Goal: Task Accomplishment & Management: Manage account settings

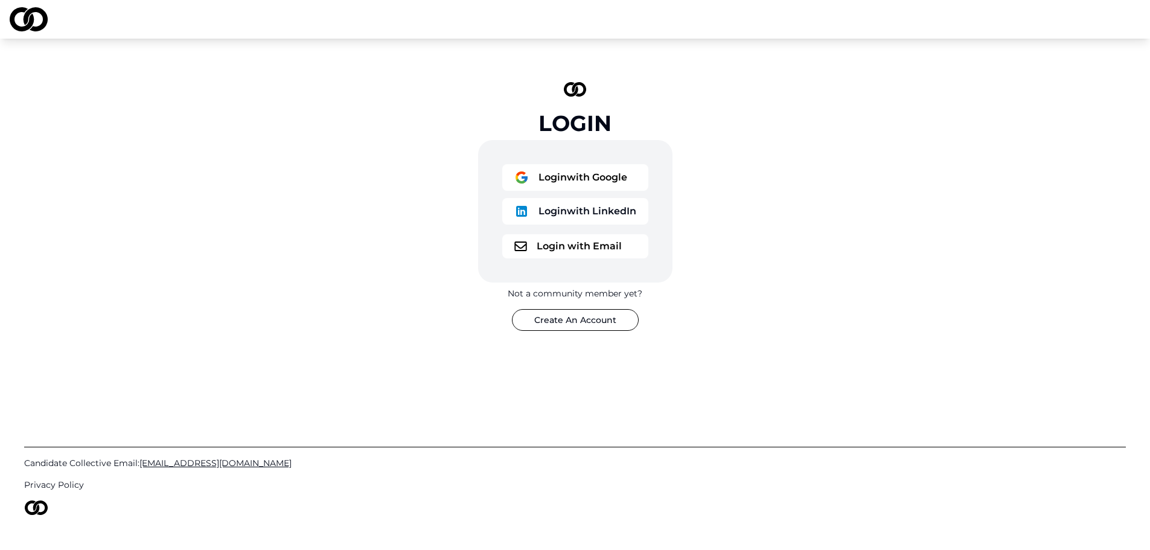
click at [575, 180] on button "Login with Google" at bounding box center [575, 177] width 146 height 27
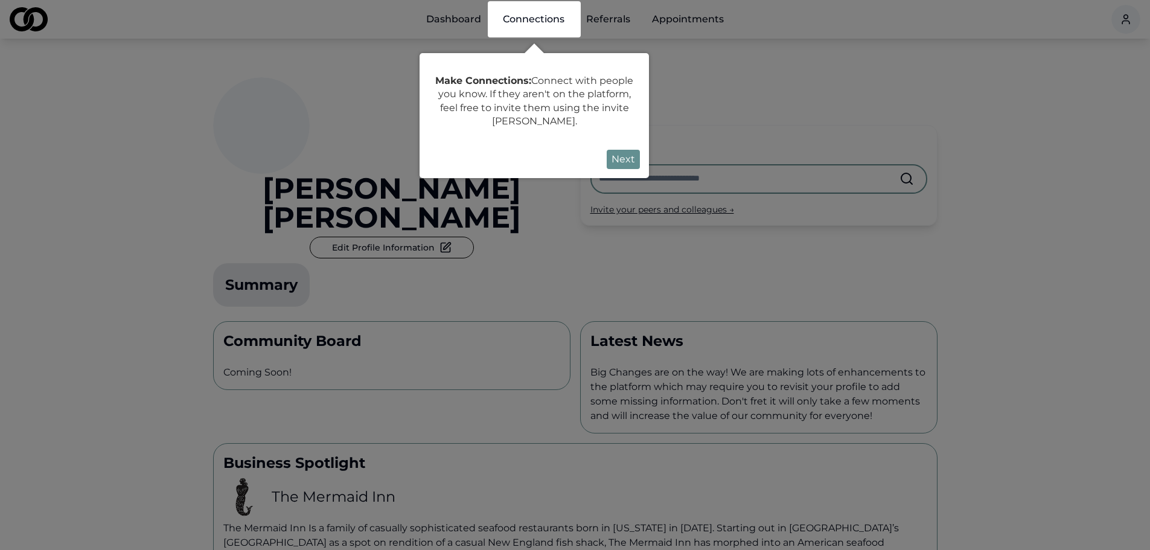
click at [619, 156] on button "Next" at bounding box center [622, 159] width 33 height 19
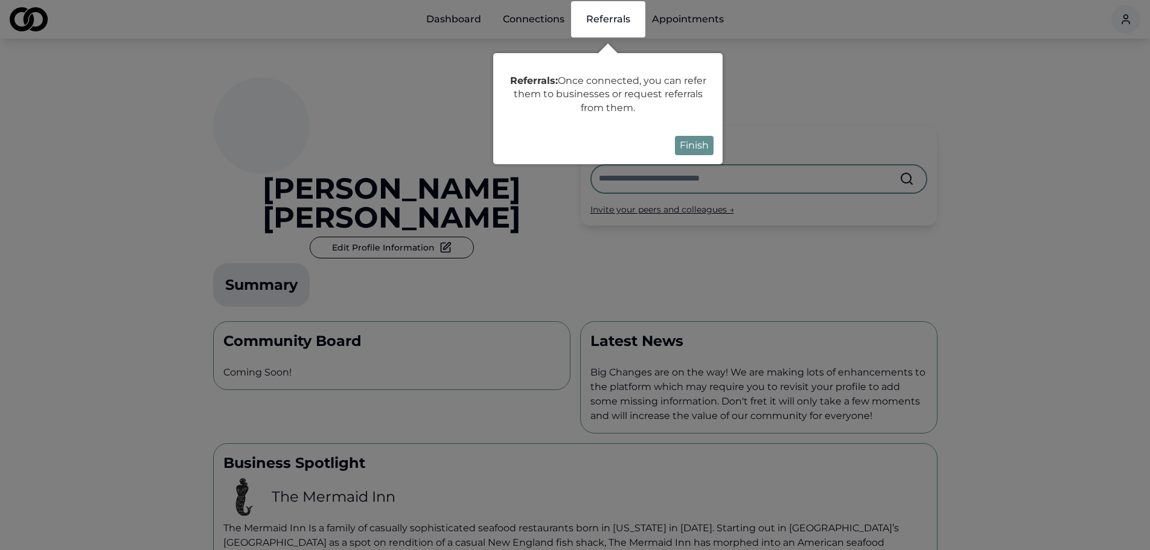
click at [716, 142] on div "Referrals: Once connected, you can refer them to businesses or request referral…" at bounding box center [607, 108] width 229 height 111
click at [699, 144] on button "Finish" at bounding box center [694, 145] width 39 height 19
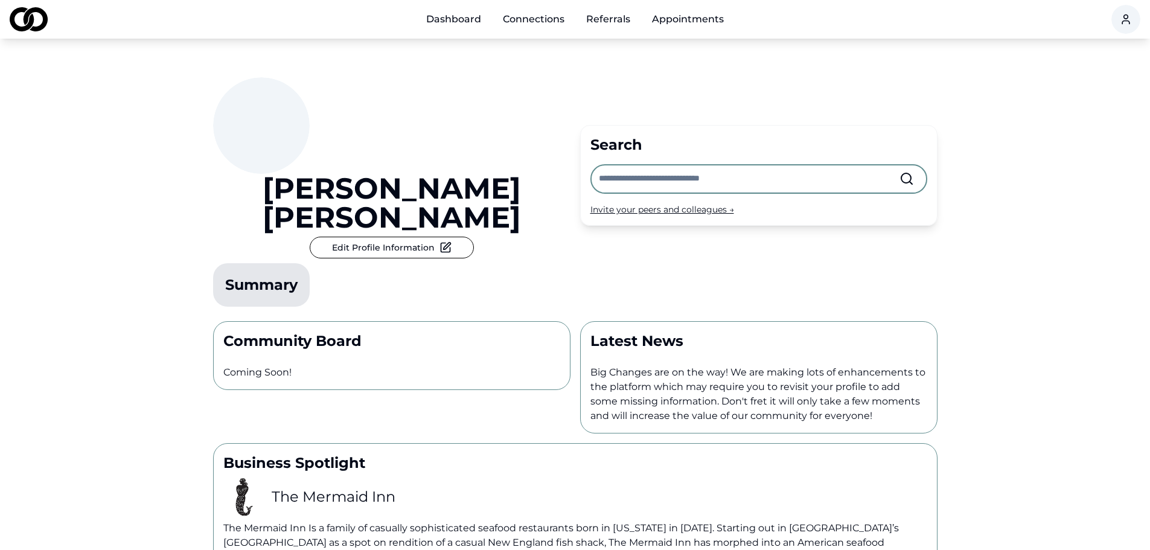
click at [445, 237] on button "Edit Profile Information" at bounding box center [392, 248] width 164 height 22
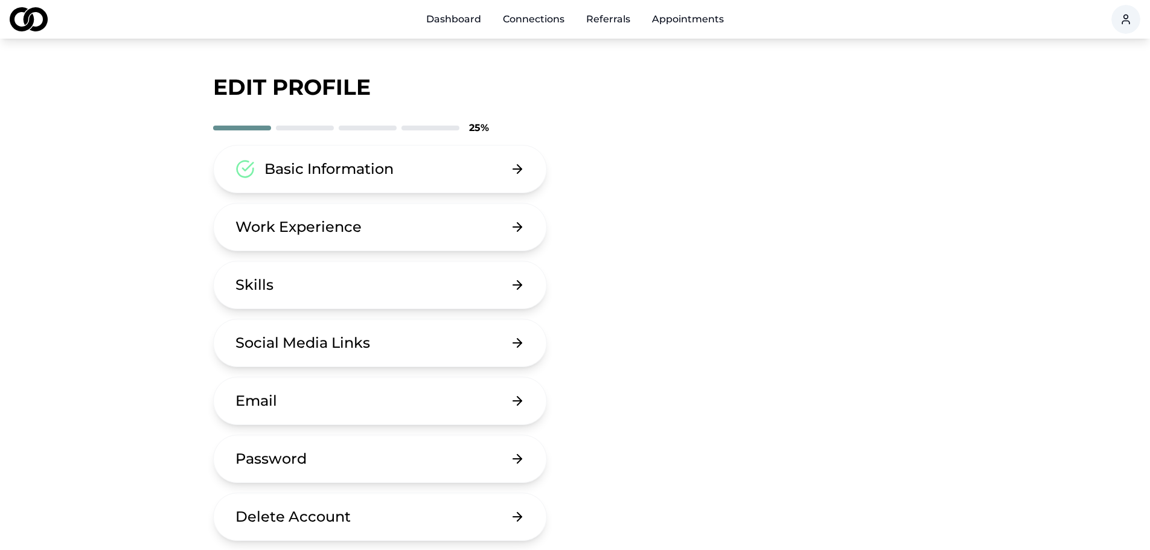
click at [307, 229] on div "Work Experience" at bounding box center [298, 226] width 126 height 19
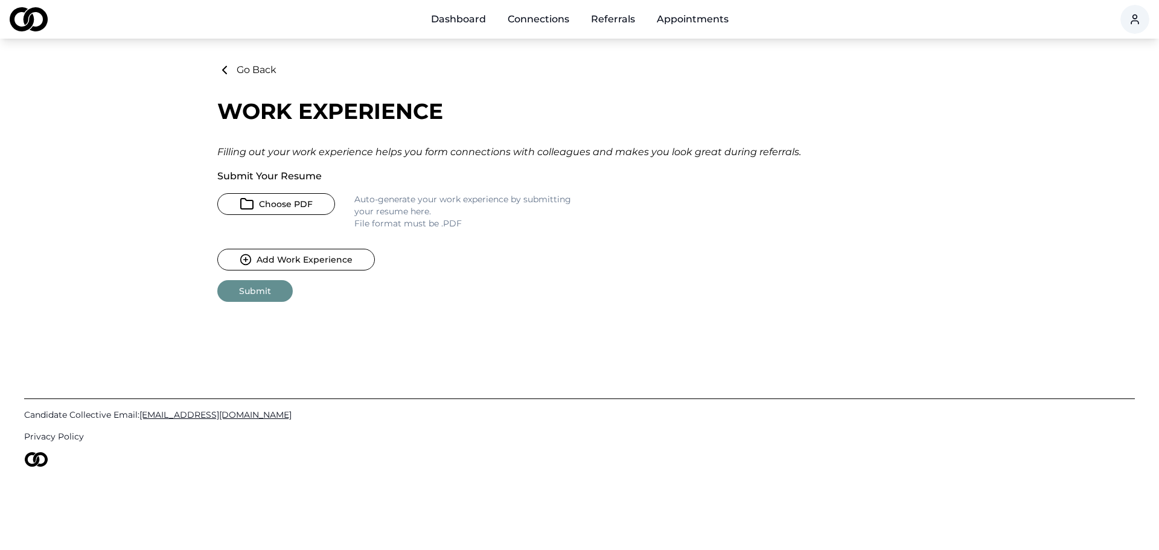
click at [285, 208] on button "Choose PDF" at bounding box center [276, 204] width 118 height 22
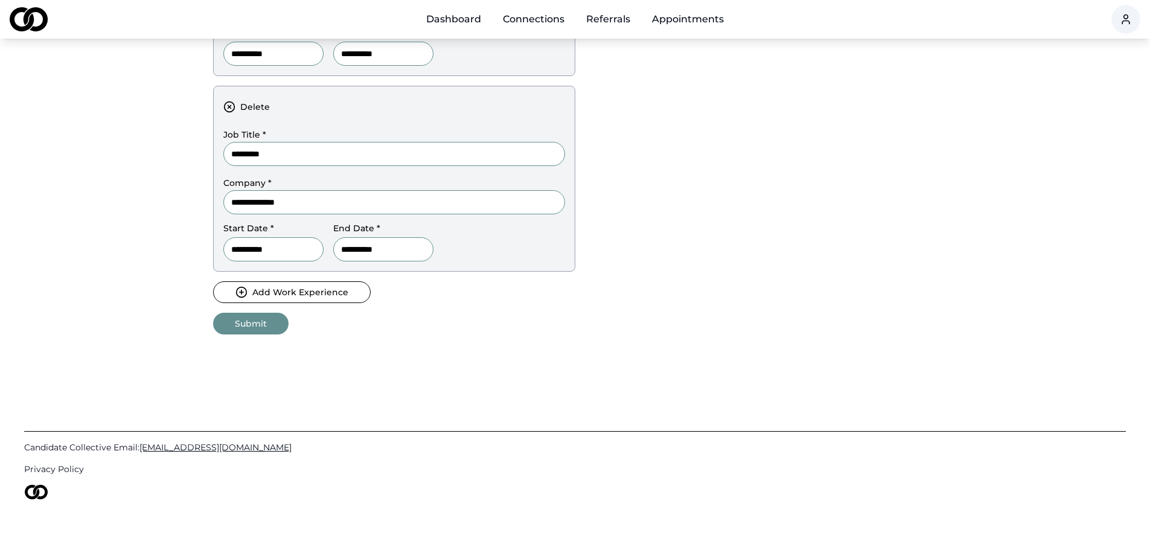
scroll to position [595, 0]
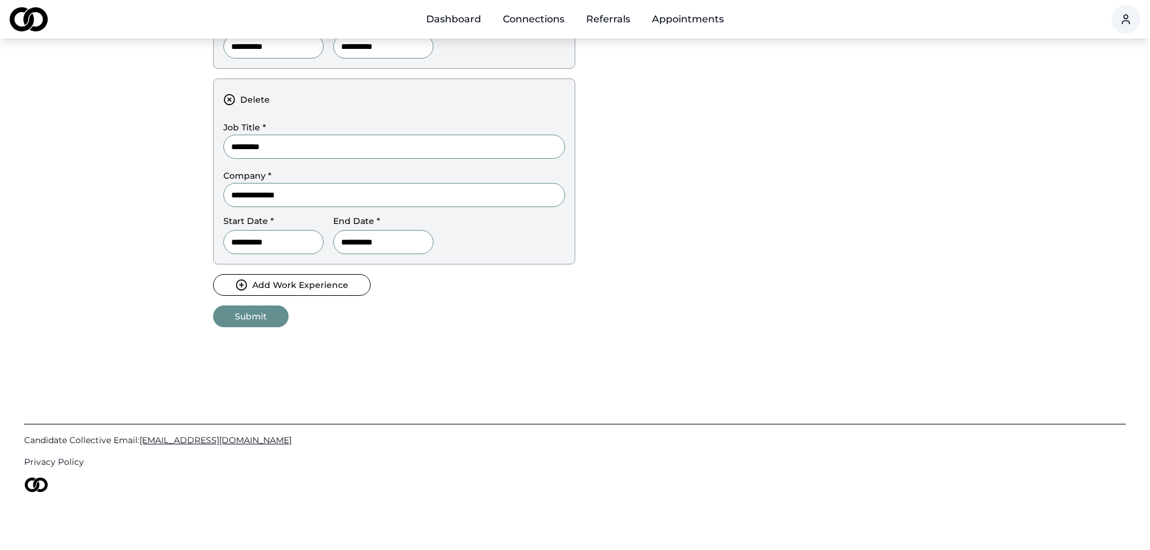
click at [272, 322] on button "Submit" at bounding box center [250, 316] width 75 height 22
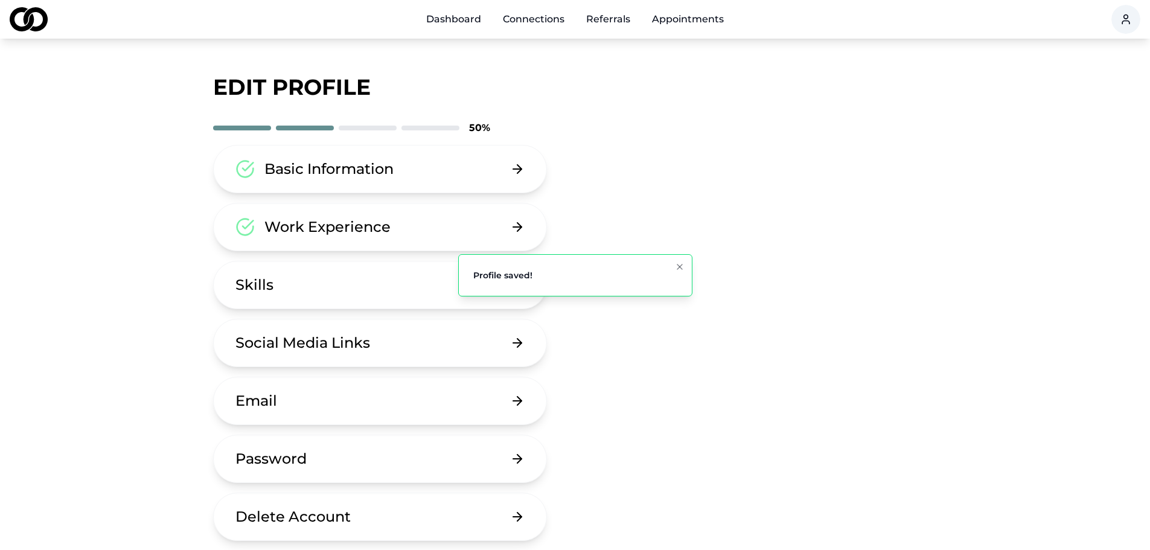
click at [393, 296] on button "Skills" at bounding box center [380, 285] width 334 height 48
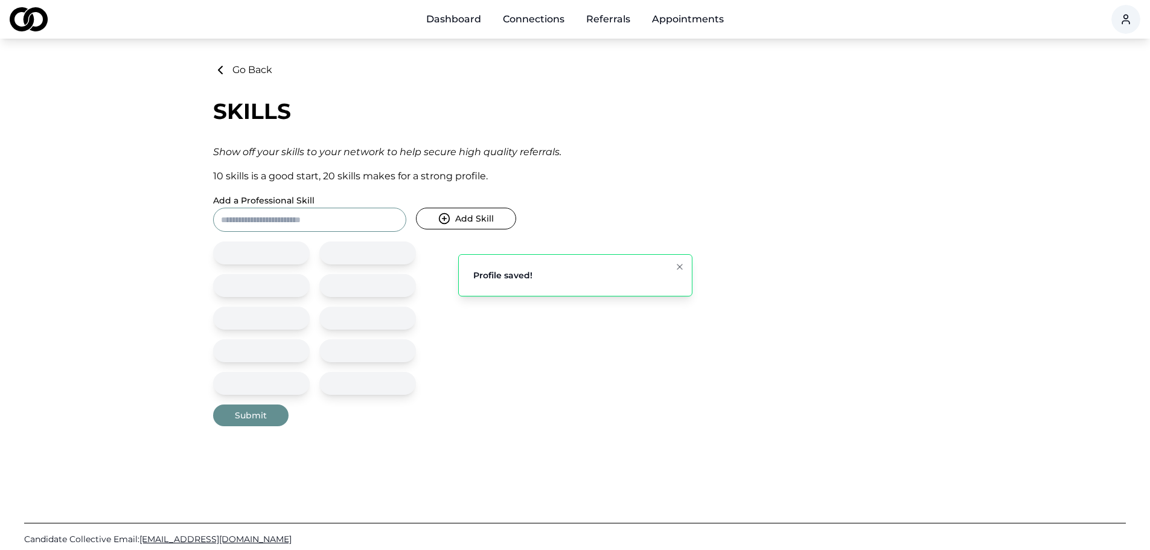
click at [294, 220] on input "Add a Professional Skill" at bounding box center [309, 220] width 193 height 24
click at [474, 222] on button "Add Skill" at bounding box center [466, 219] width 100 height 22
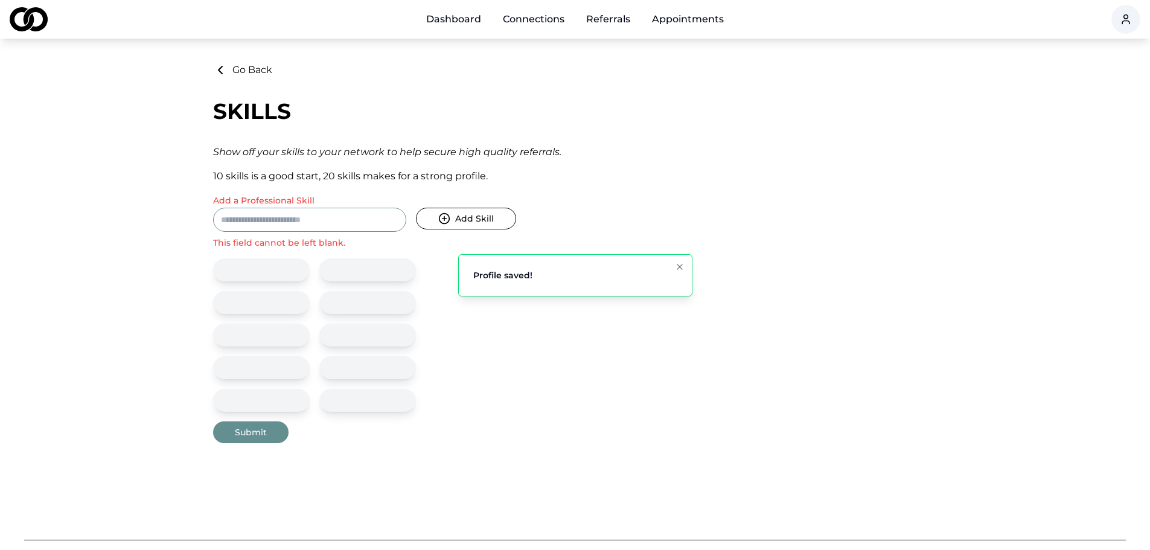
click at [340, 221] on input "Add a Professional Skill" at bounding box center [309, 220] width 193 height 24
click at [257, 72] on button "Go Back" at bounding box center [242, 70] width 59 height 14
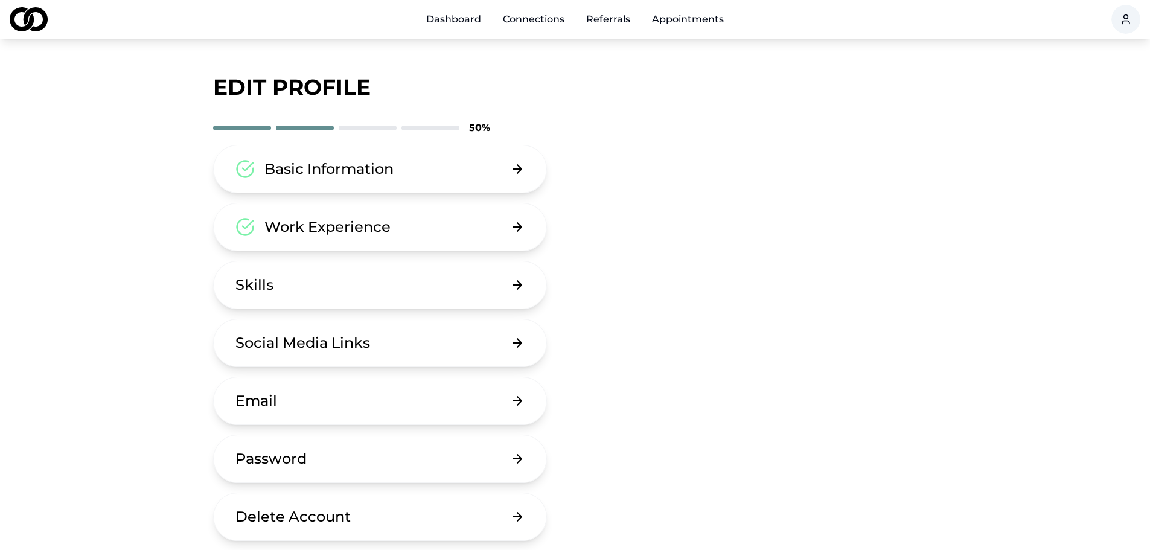
click at [314, 339] on div "Social Media Links" at bounding box center [302, 342] width 135 height 19
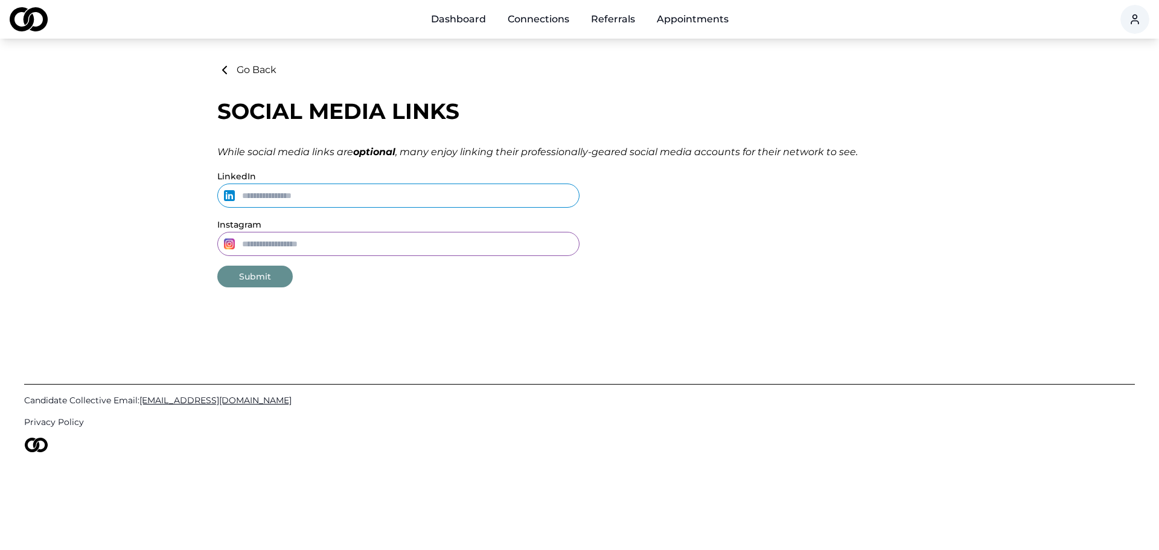
click at [317, 251] on input "Instagram" at bounding box center [398, 244] width 362 height 24
click at [229, 75] on icon at bounding box center [224, 70] width 14 height 14
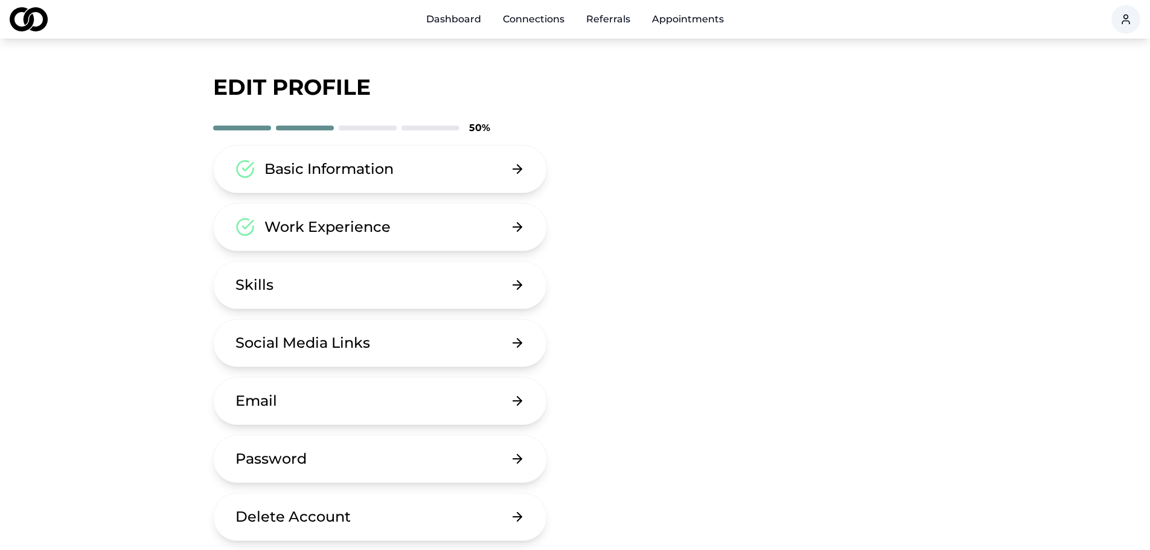
click at [316, 401] on button "Email" at bounding box center [380, 401] width 334 height 48
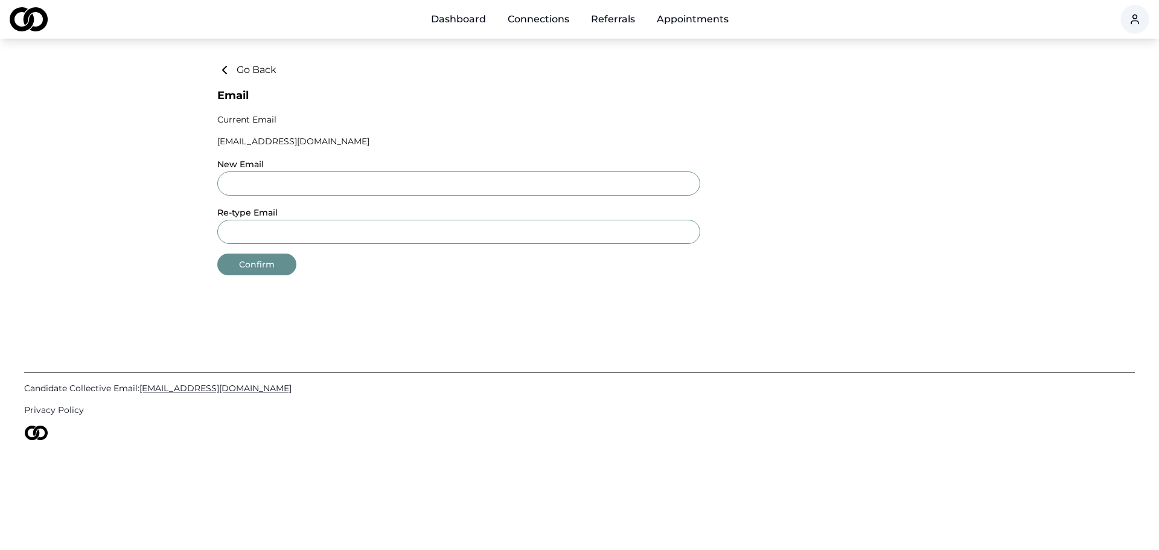
click at [264, 70] on button "Go Back" at bounding box center [246, 70] width 59 height 14
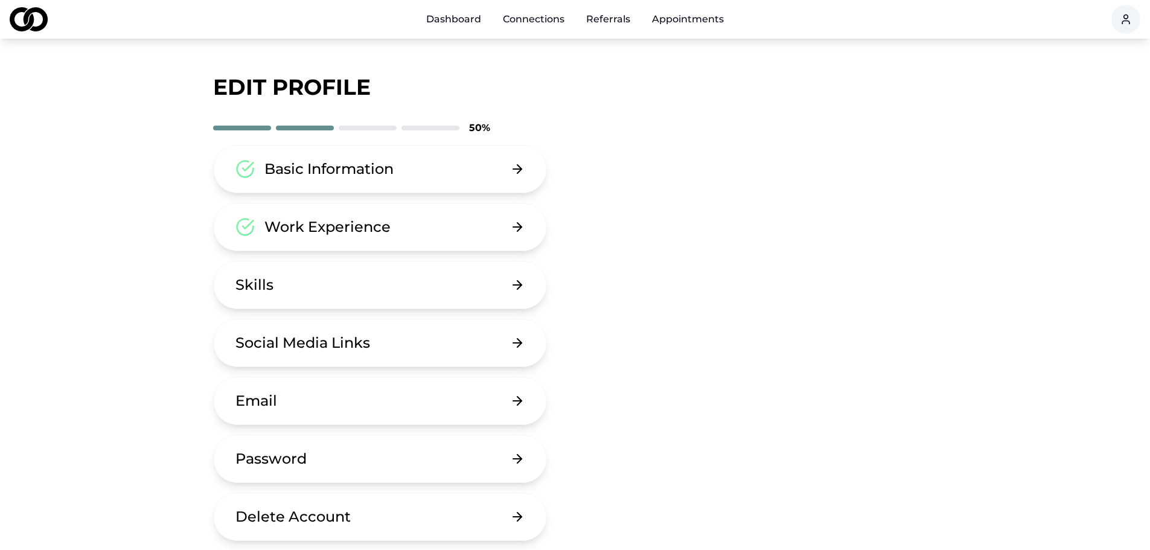
click at [317, 270] on button "Skills" at bounding box center [380, 285] width 334 height 48
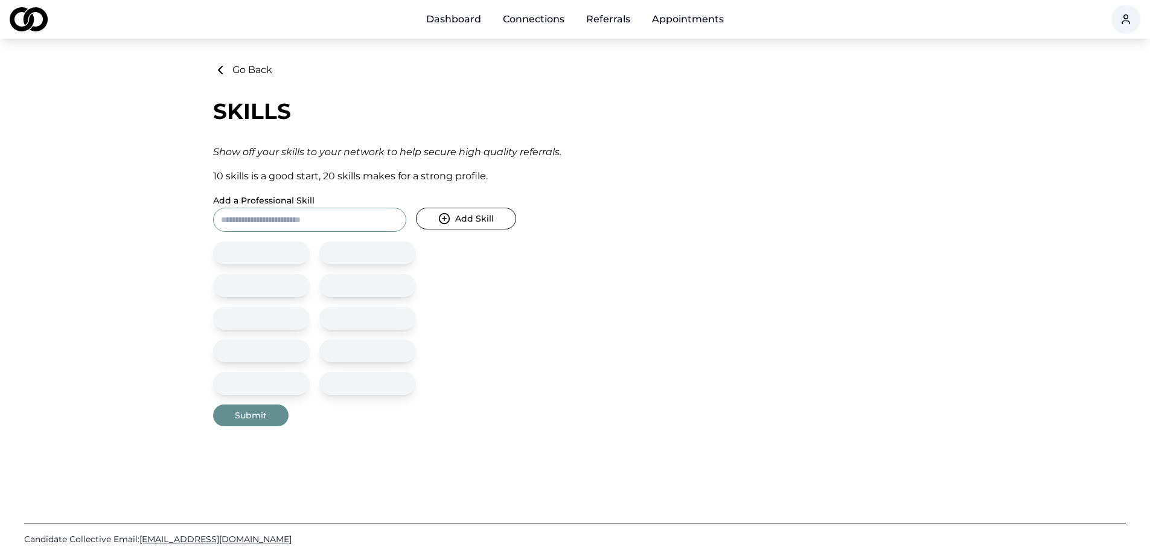
click at [255, 253] on div at bounding box center [261, 252] width 97 height 23
click at [281, 234] on div "Go Back Skills Show off your skills to your network to help secure high quality…" at bounding box center [575, 244] width 724 height 363
click at [290, 226] on input "Add a Professional Skill" at bounding box center [309, 220] width 193 height 24
type input "*****"
click at [416, 208] on button "Add Skill" at bounding box center [466, 219] width 100 height 22
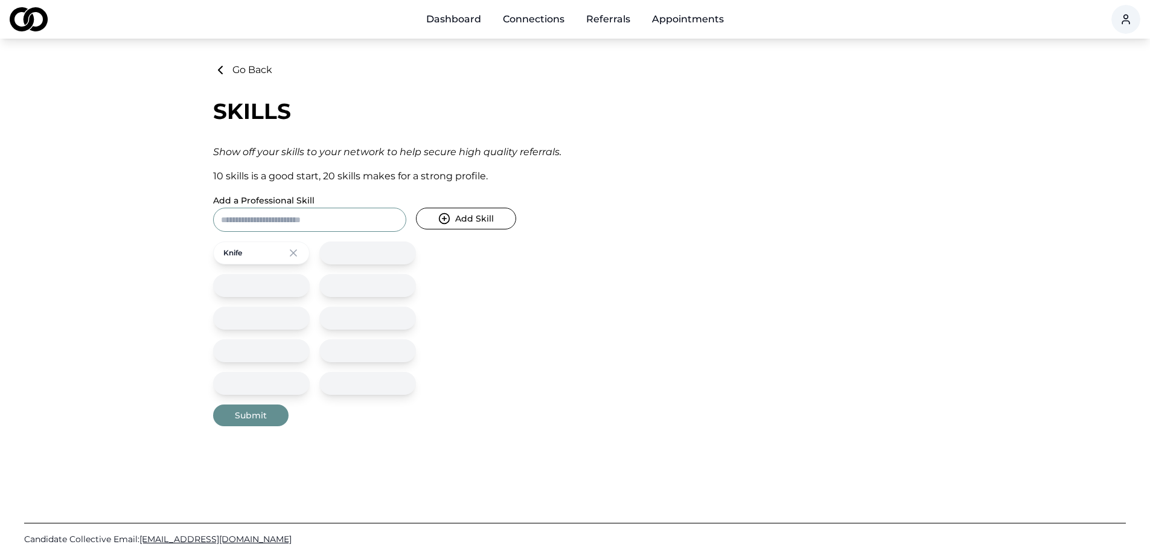
click at [297, 258] on icon at bounding box center [293, 253] width 12 height 12
click at [439, 17] on link "Dashboard" at bounding box center [453, 19] width 74 height 24
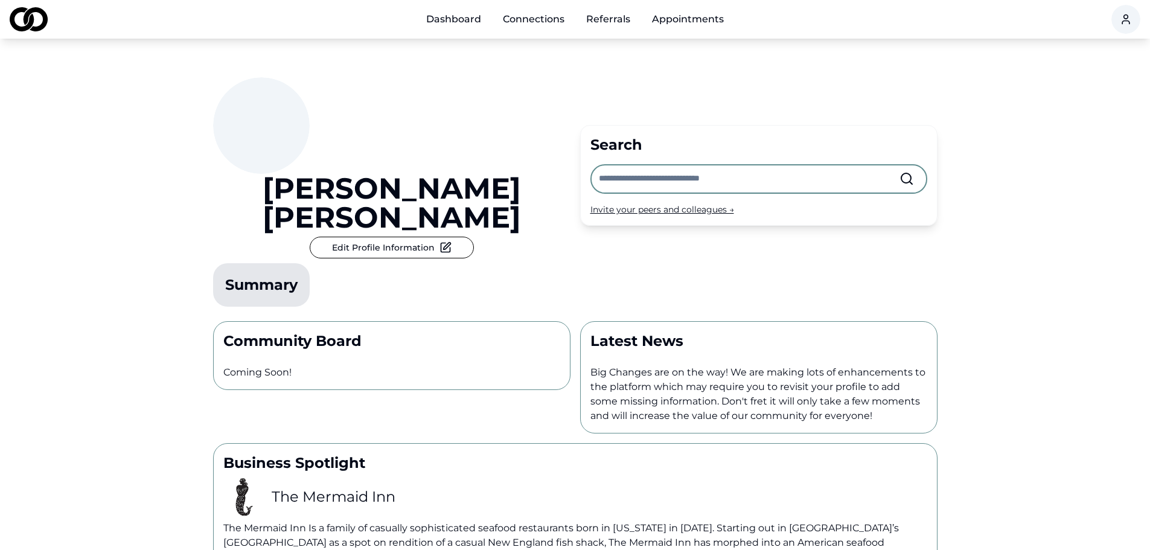
click at [530, 15] on link "Connections" at bounding box center [533, 19] width 81 height 24
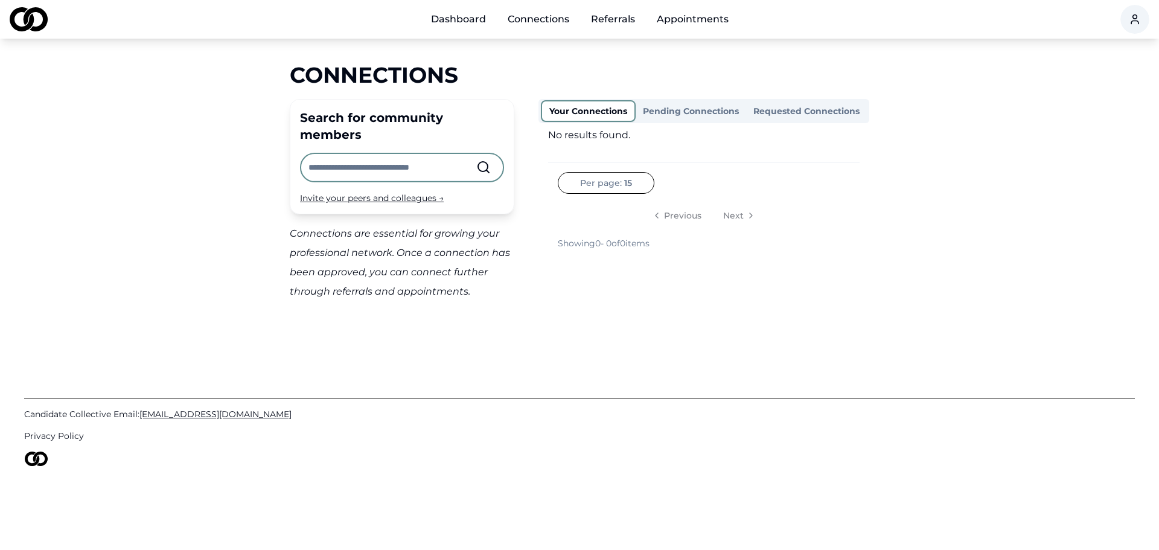
click at [473, 15] on link "Dashboard" at bounding box center [458, 19] width 74 height 24
